Goal: Connect with others: Connect with other users

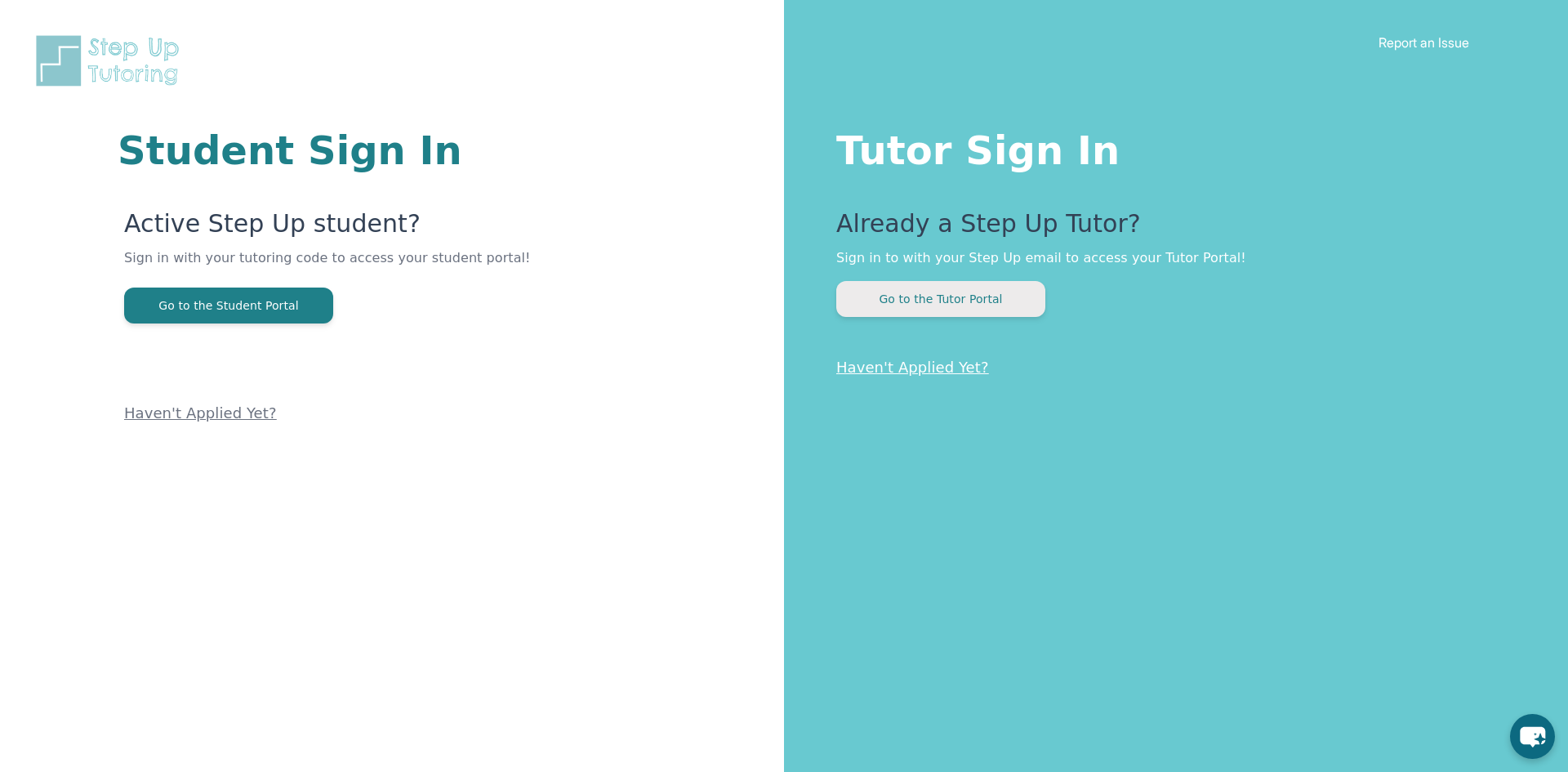
click at [870, 305] on button "Go to the Tutor Portal" at bounding box center [941, 298] width 209 height 36
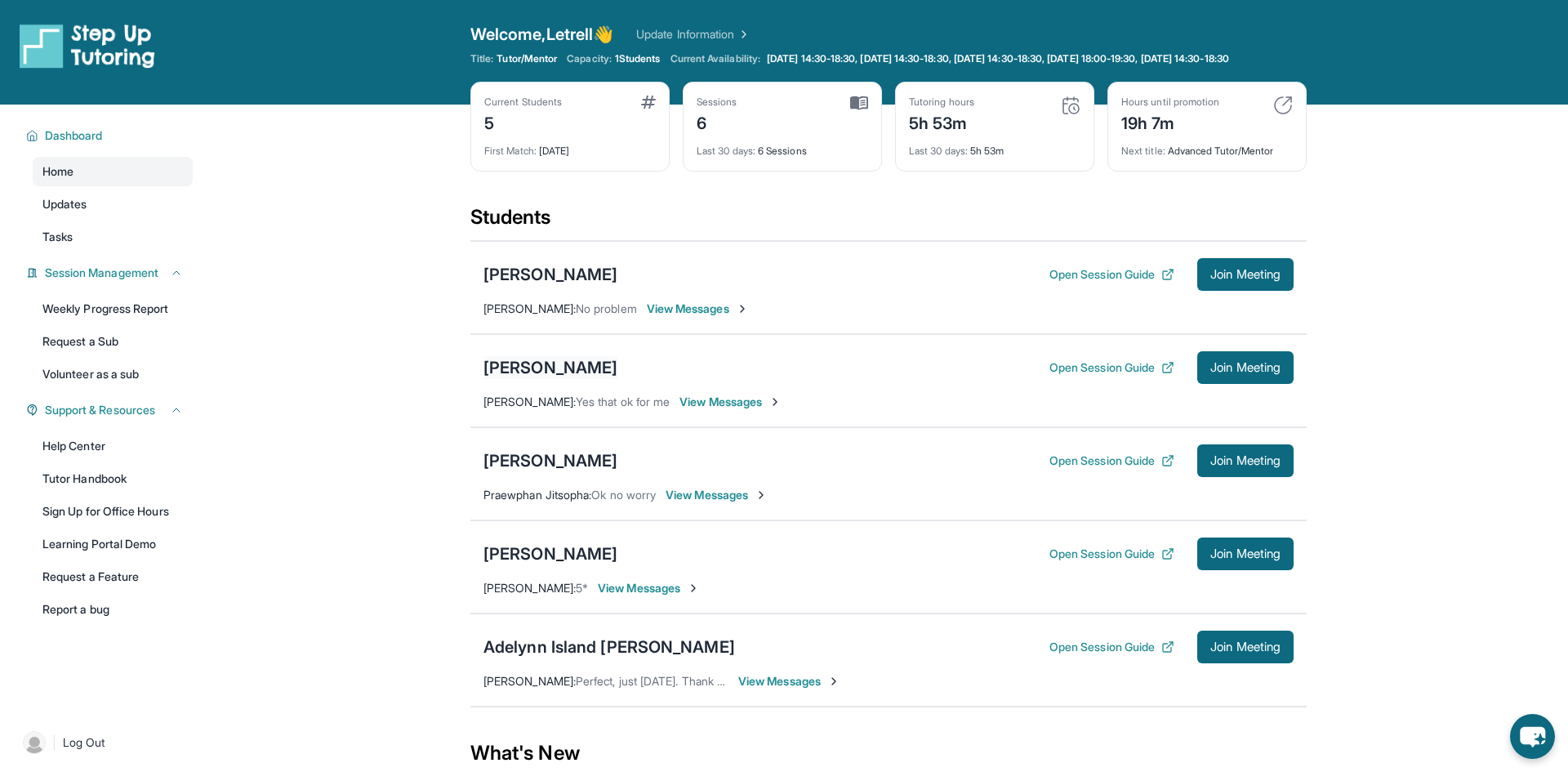
click at [558, 375] on div "[PERSON_NAME]" at bounding box center [550, 368] width 134 height 23
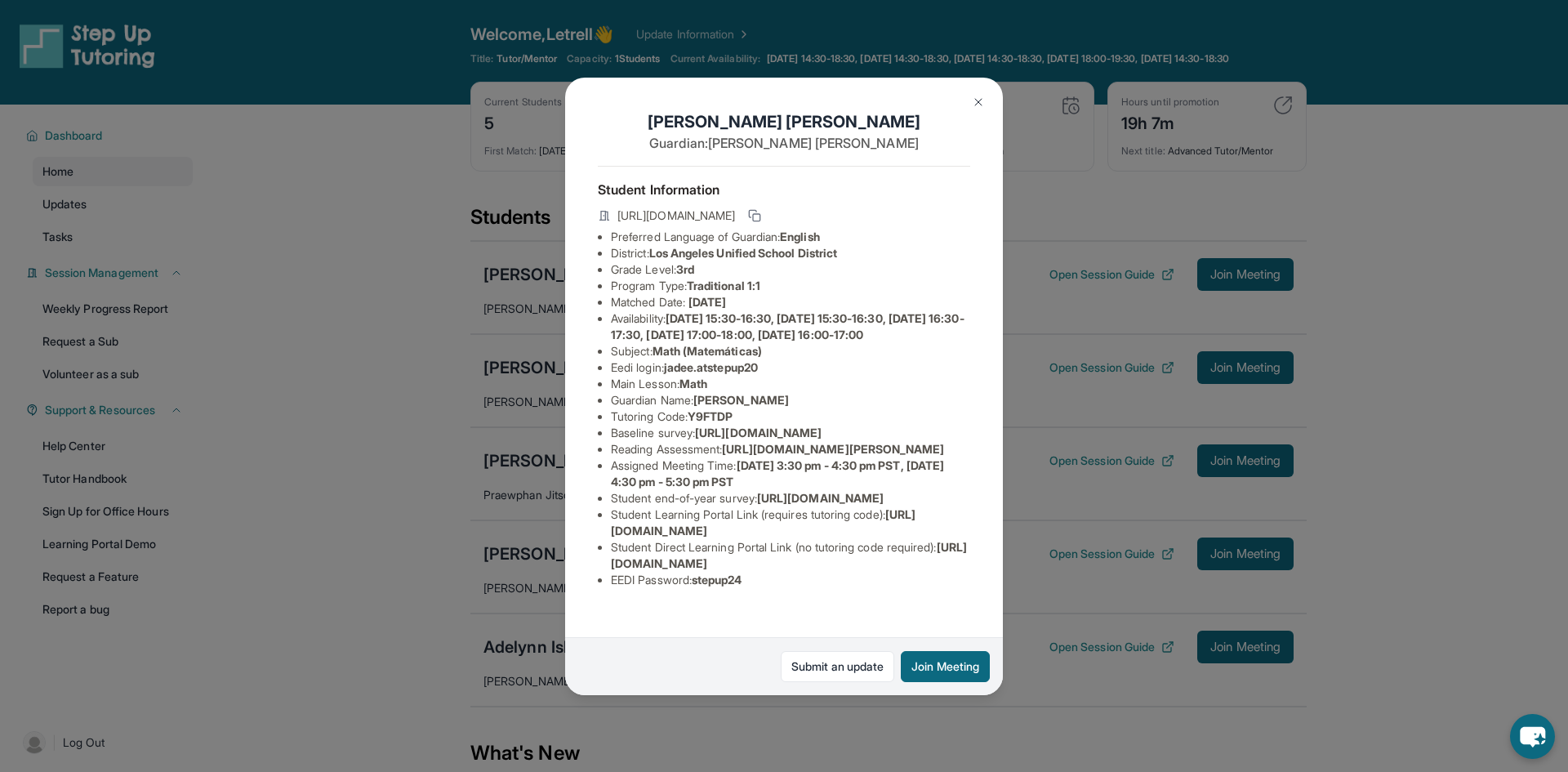
click at [983, 90] on button at bounding box center [978, 102] width 33 height 33
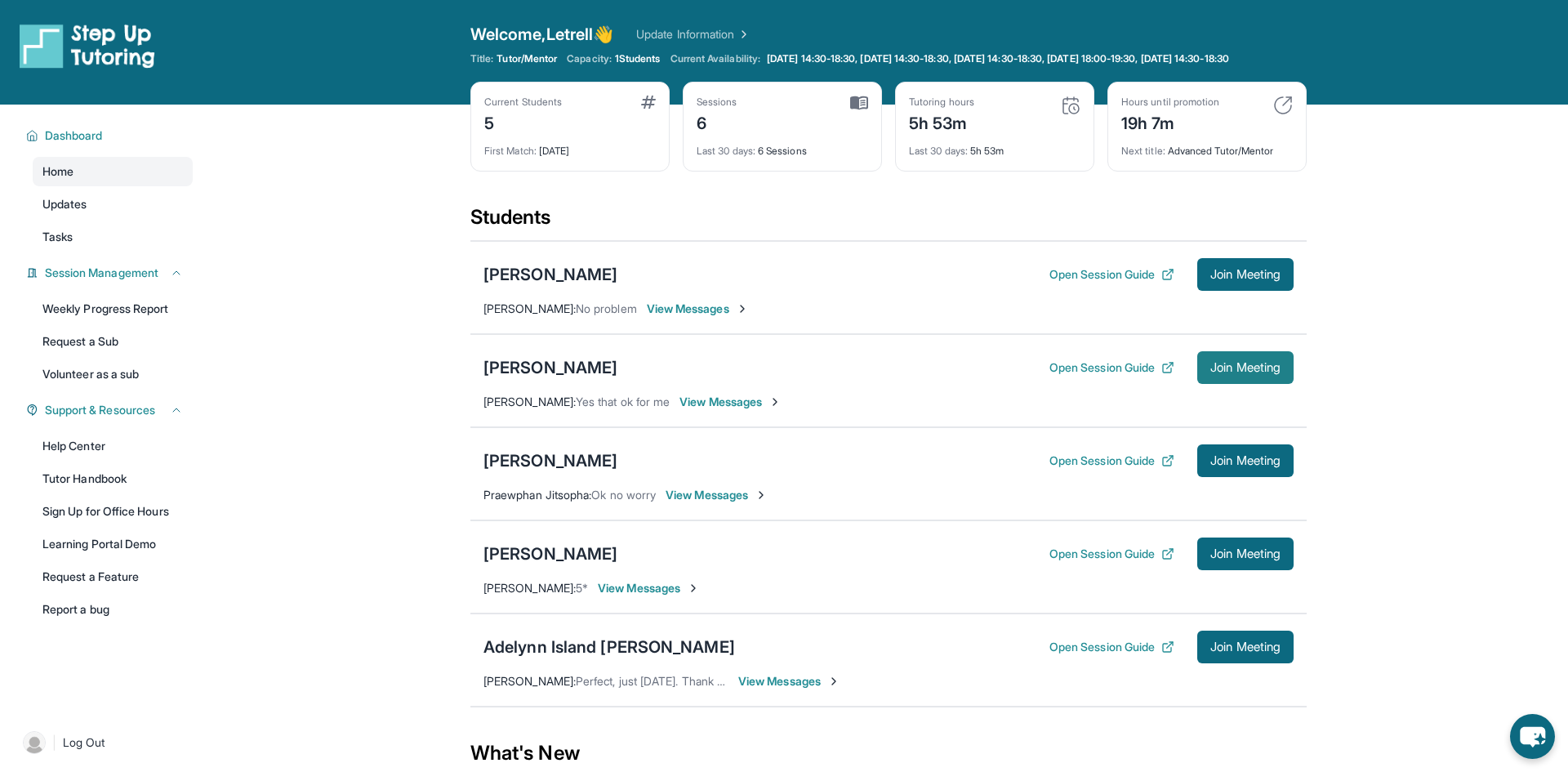
click at [1231, 373] on span "Join Meeting" at bounding box center [1245, 367] width 71 height 10
click at [527, 365] on div "[PERSON_NAME] Open Session Guide Join Meeting" at bounding box center [888, 367] width 810 height 33
click at [533, 374] on div "[PERSON_NAME]" at bounding box center [550, 368] width 134 height 23
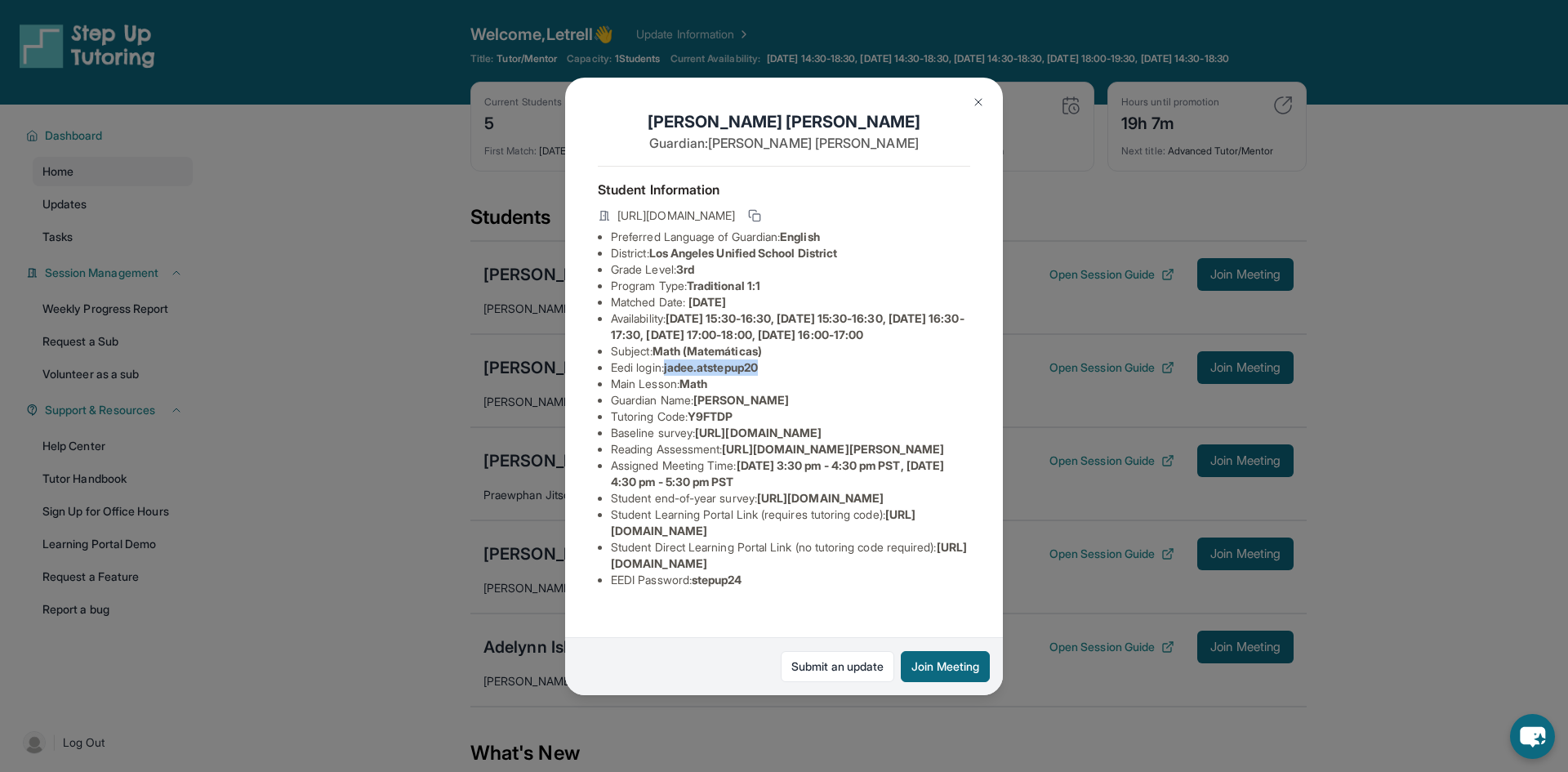
drag, startPoint x: 670, startPoint y: 380, endPoint x: 774, endPoint y: 380, distance: 104.0
click at [774, 375] on li "Eedi login : jadee.atstepup20" at bounding box center [791, 367] width 359 height 16
copy span "jadee.atstepup20"
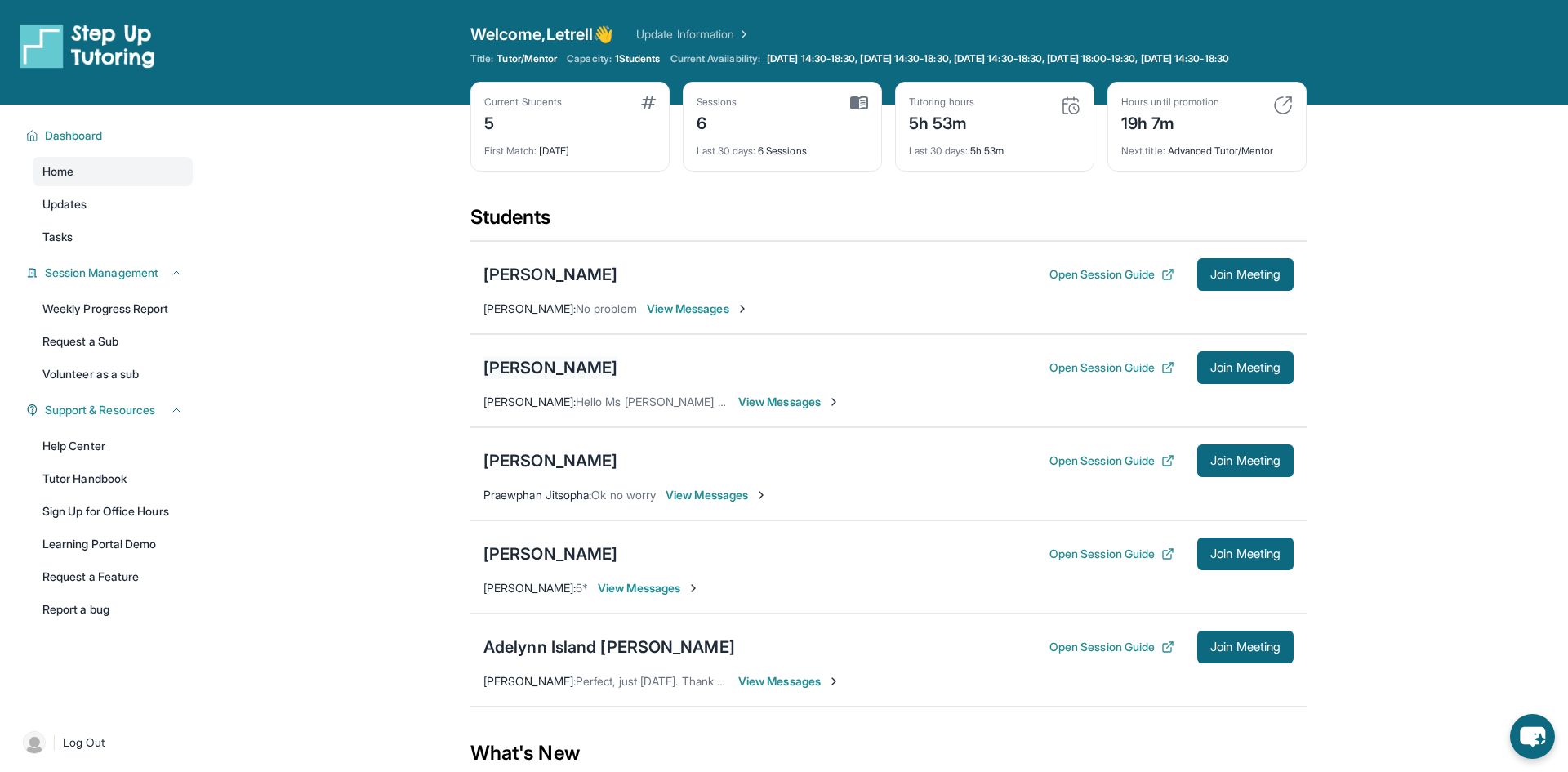
click at [522, 379] on div "[PERSON_NAME]" at bounding box center [550, 368] width 134 height 23
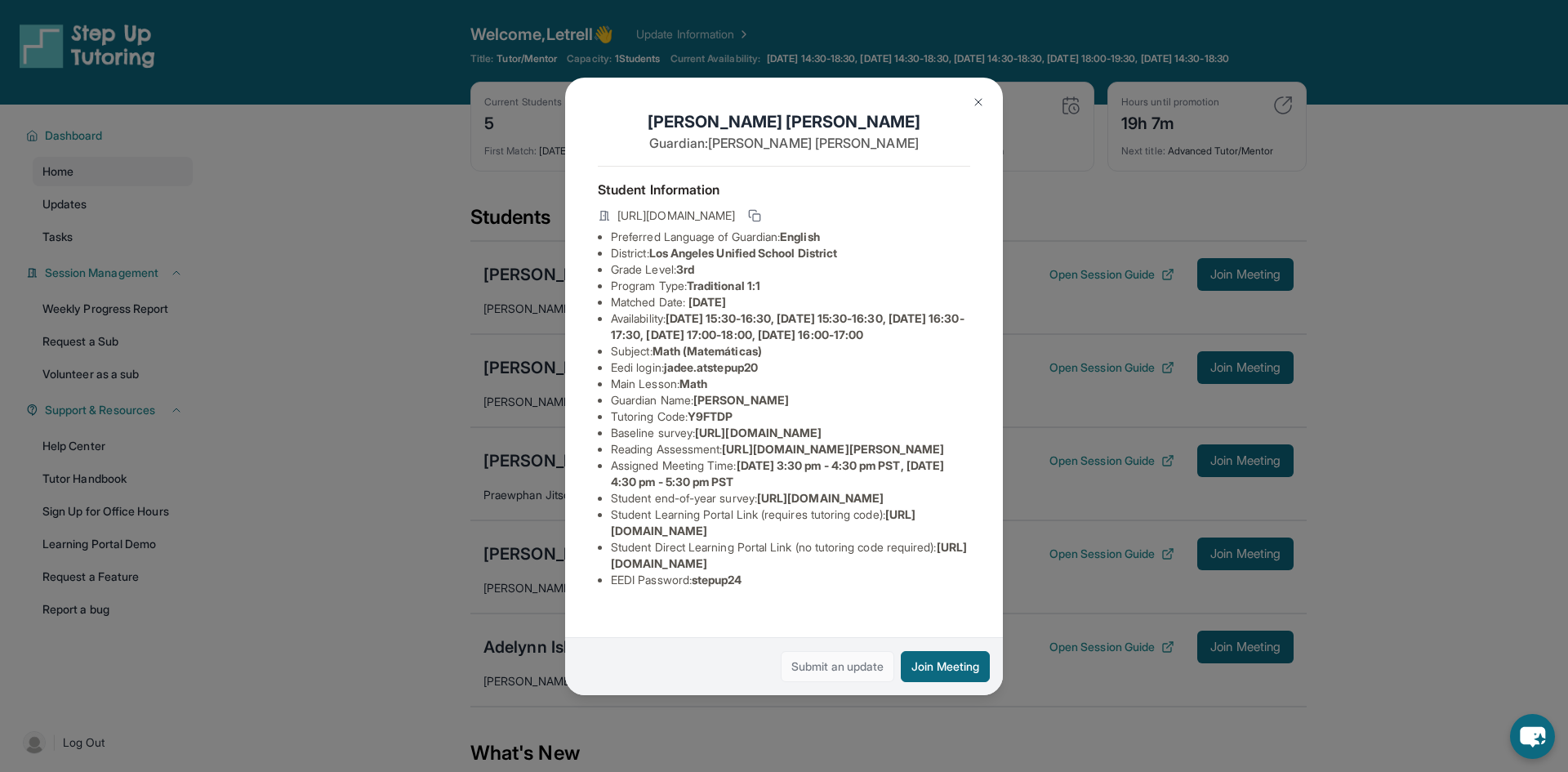
click at [857, 660] on link "Submit an update" at bounding box center [837, 666] width 113 height 31
click at [977, 103] on img at bounding box center [978, 102] width 13 height 13
